Goal: Check status: Check status

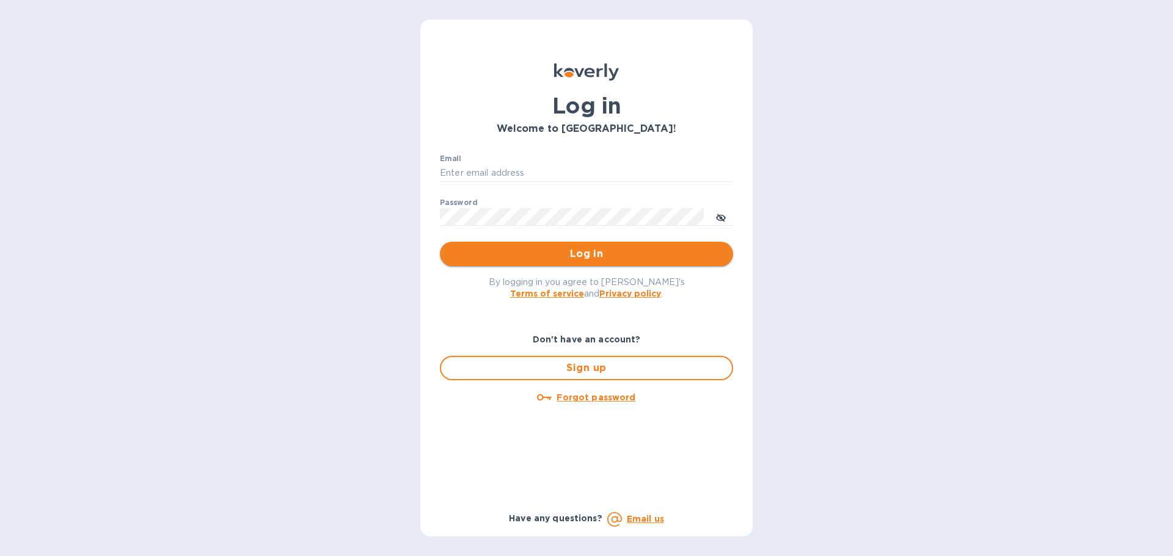
type input "[EMAIL_ADDRESS][DOMAIN_NAME]"
click at [514, 247] on span "Log in" at bounding box center [587, 254] width 274 height 15
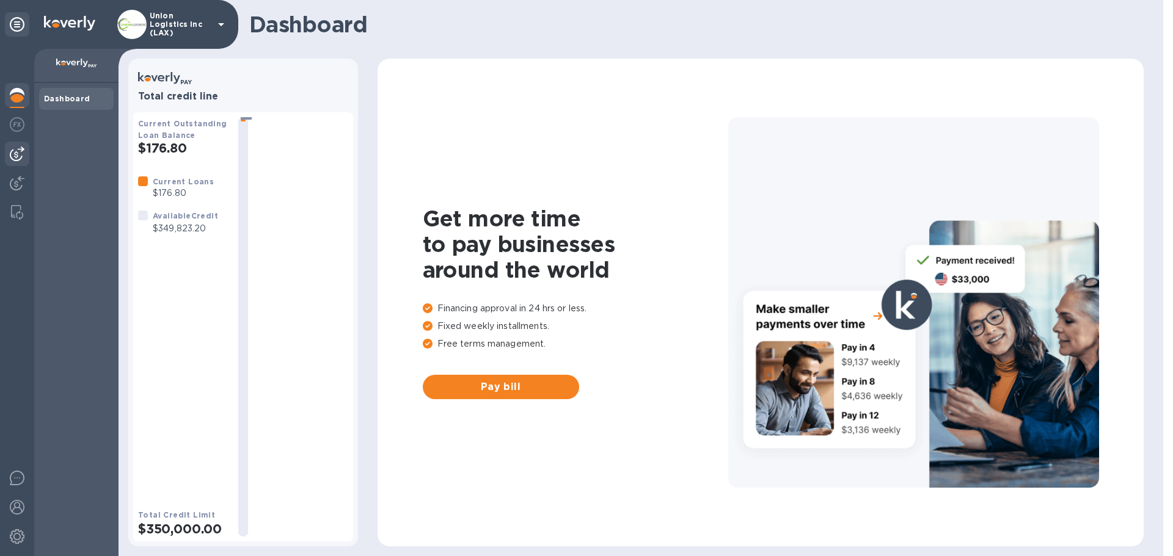
click at [19, 154] on img at bounding box center [17, 154] width 15 height 15
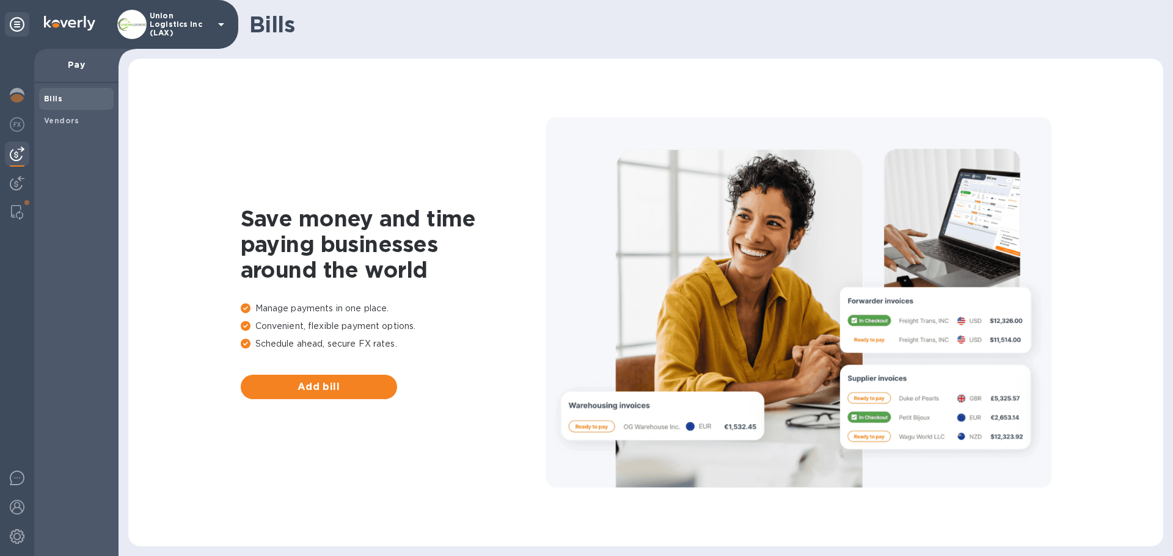
click at [196, 10] on div "Union Logistics Inc (LAX)" at bounding box center [172, 24] width 111 height 29
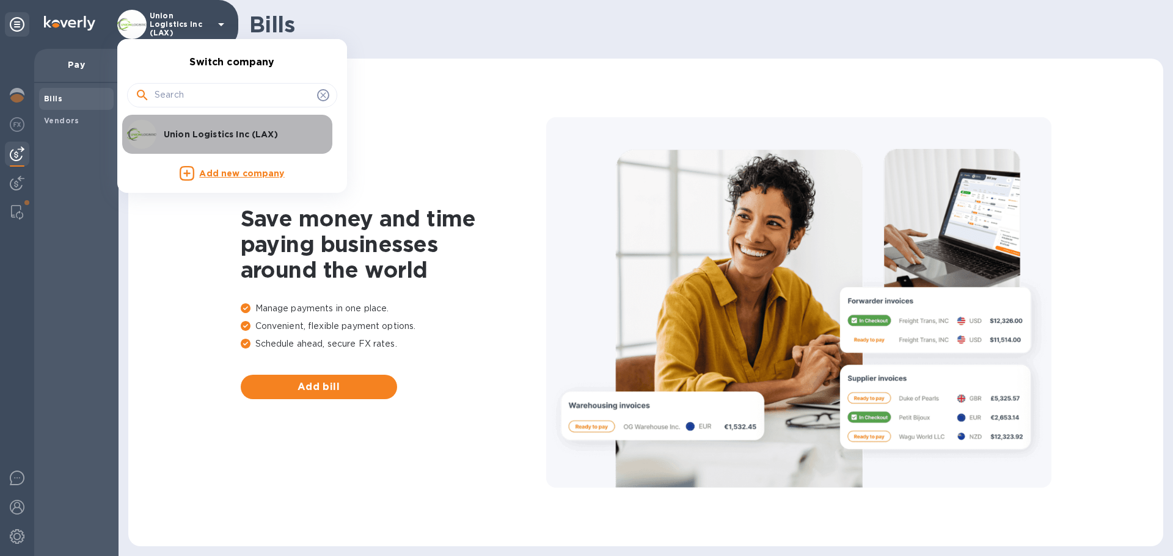
click at [192, 135] on p "Union Logistics Inc (LAX)" at bounding box center [241, 134] width 154 height 12
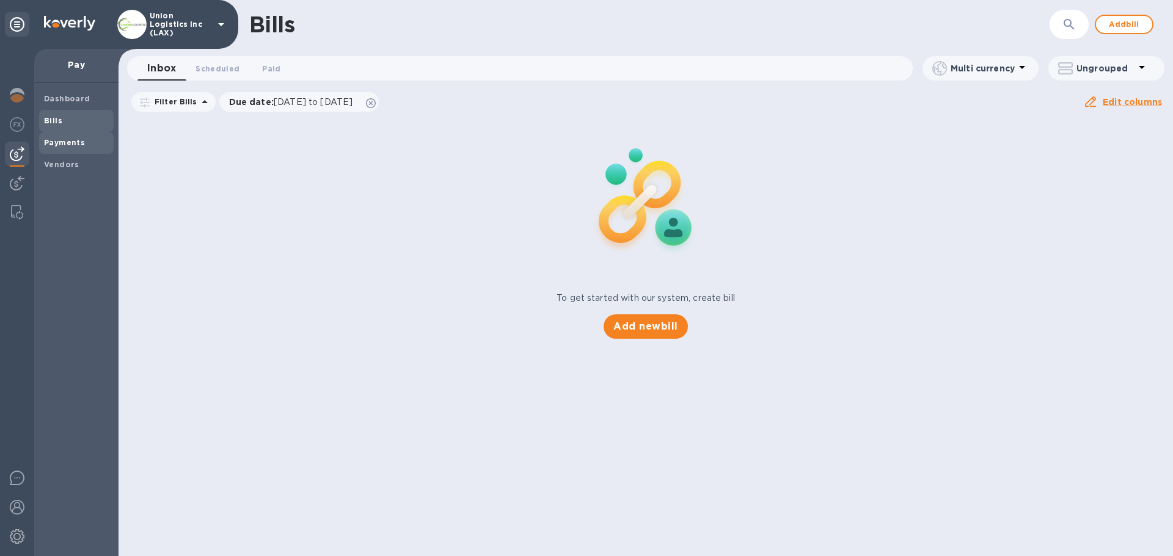
click at [57, 149] on div "Payments" at bounding box center [76, 143] width 75 height 22
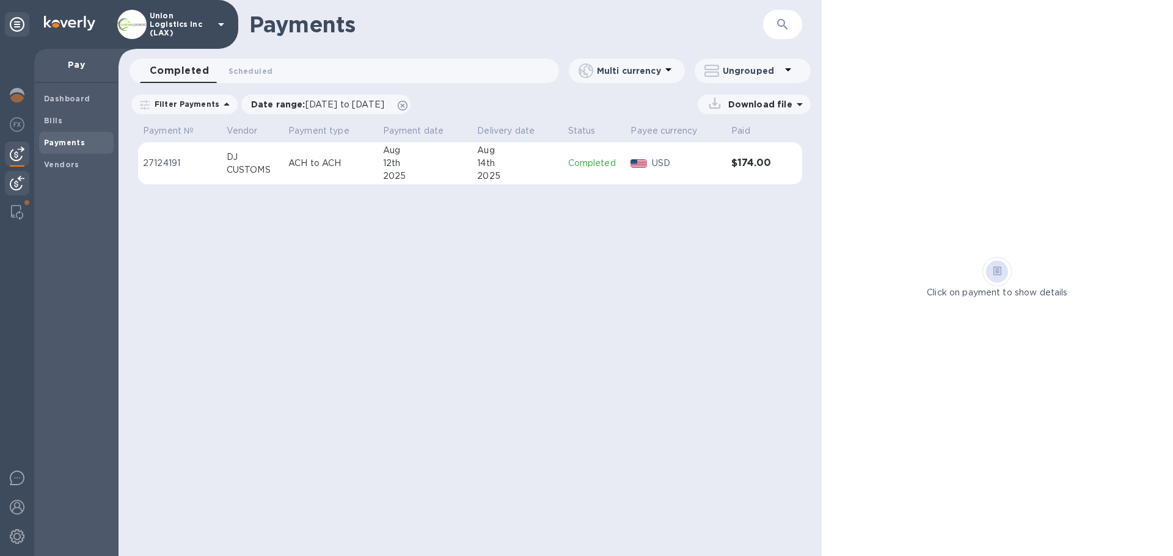
click at [15, 175] on div at bounding box center [17, 184] width 24 height 27
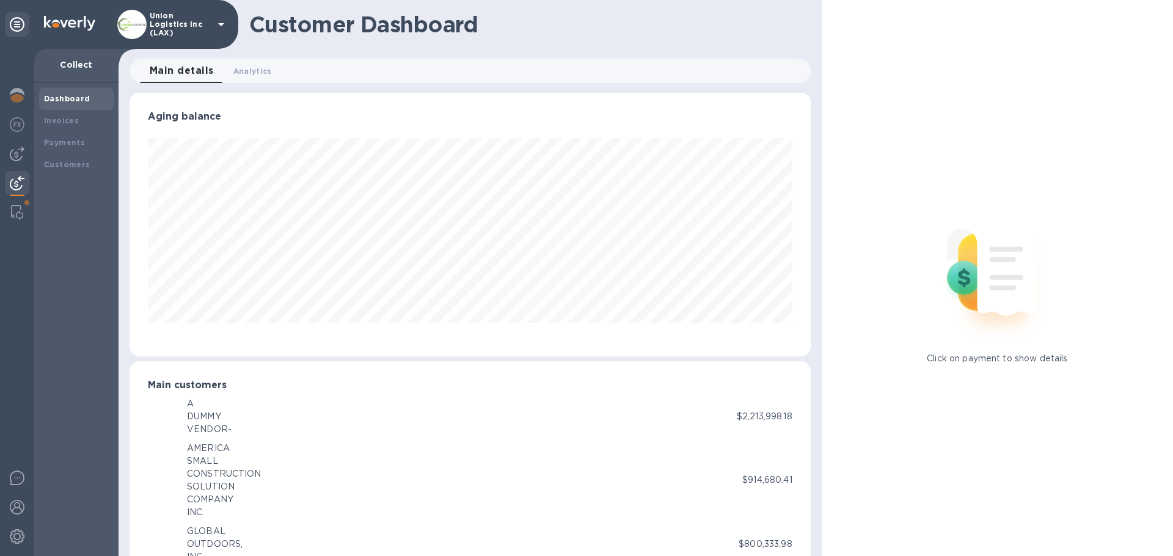
scroll to position [610551, 610139]
click at [68, 150] on div "Payments" at bounding box center [76, 143] width 75 height 22
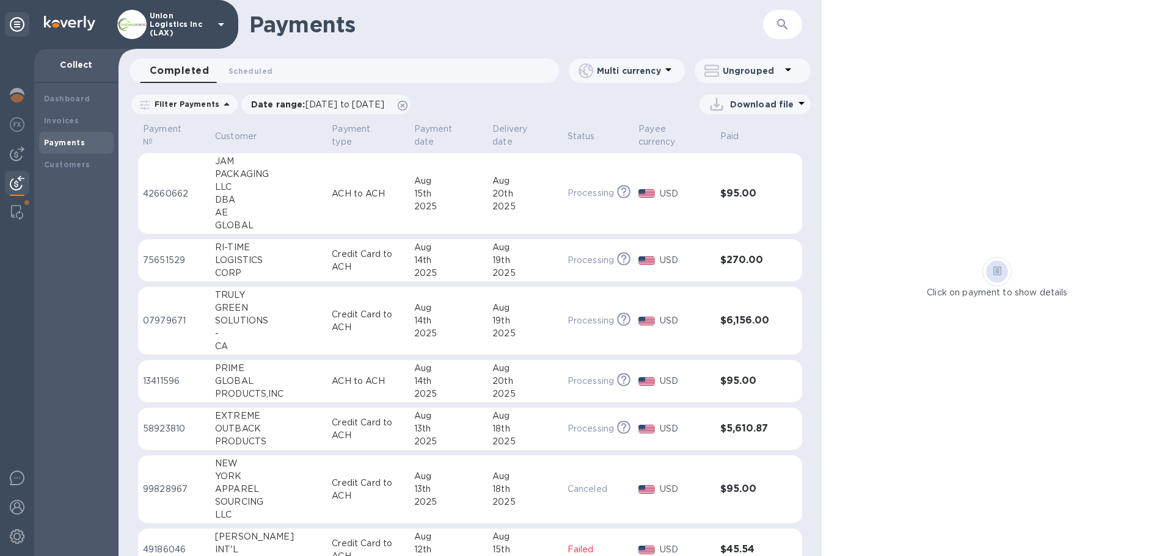
click at [349, 191] on p "ACH to ACH" at bounding box center [368, 194] width 72 height 13
